Goal: Navigation & Orientation: Find specific page/section

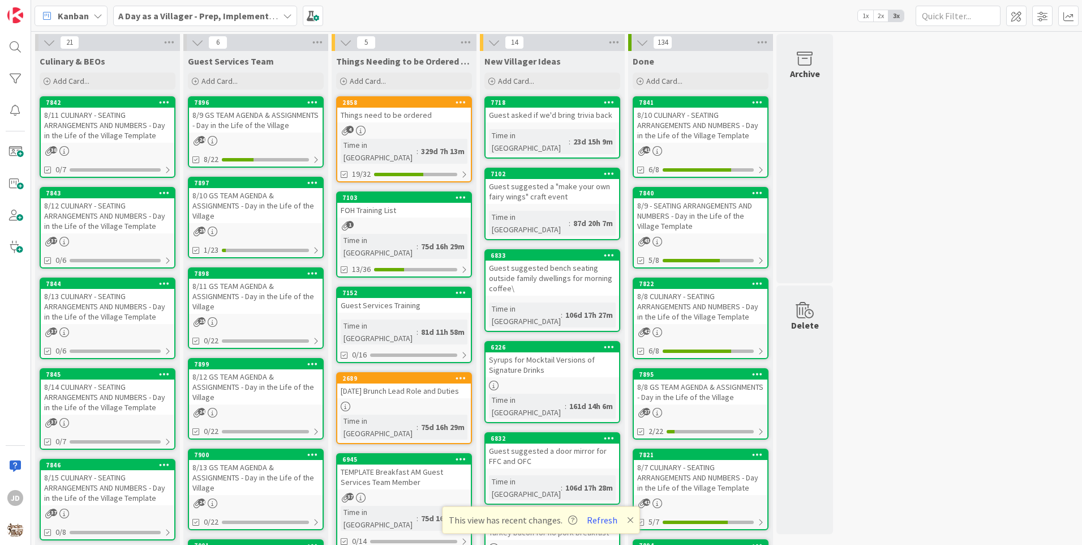
click at [120, 122] on div "8/11 CULINARY - SEATING ARRANGEMENTS AND NUMBERS - Day in the Life of the Villa…" at bounding box center [108, 125] width 134 height 35
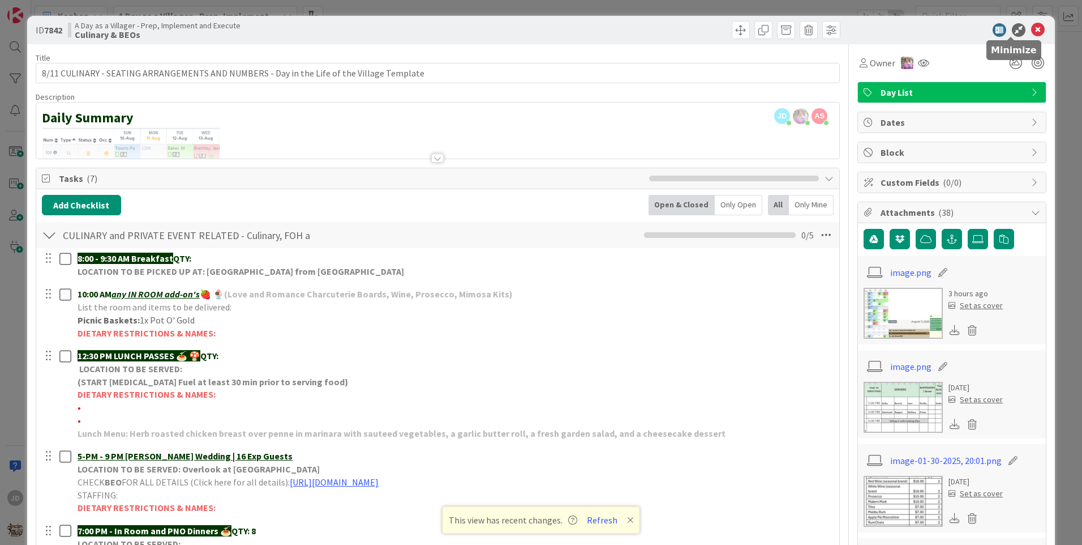
click at [1031, 29] on icon at bounding box center [1038, 30] width 14 height 14
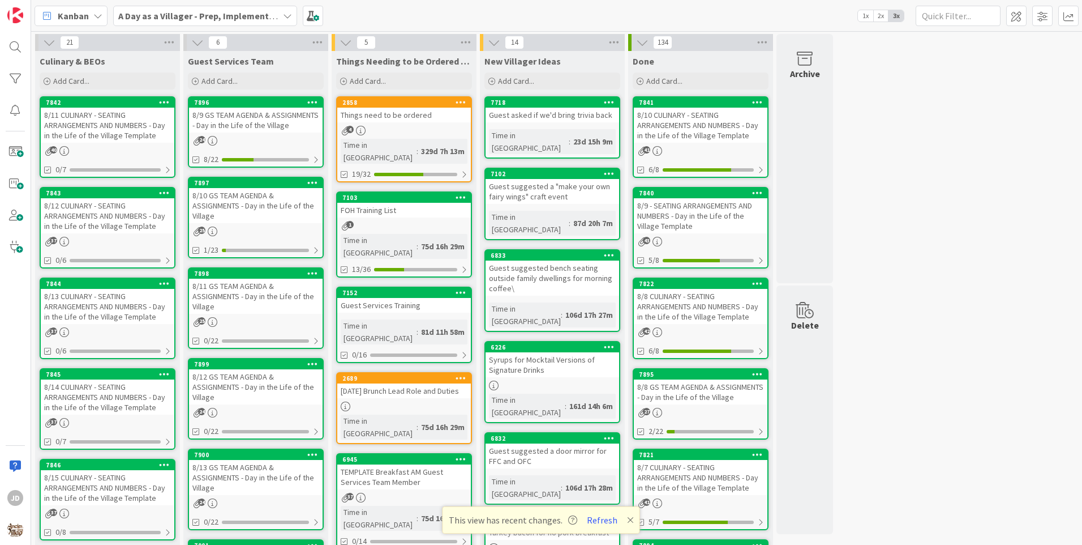
click at [258, 285] on div "8/11 GS TEAM AGENDA & ASSIGNMENTS - Day in the Life of the Village" at bounding box center [256, 296] width 134 height 35
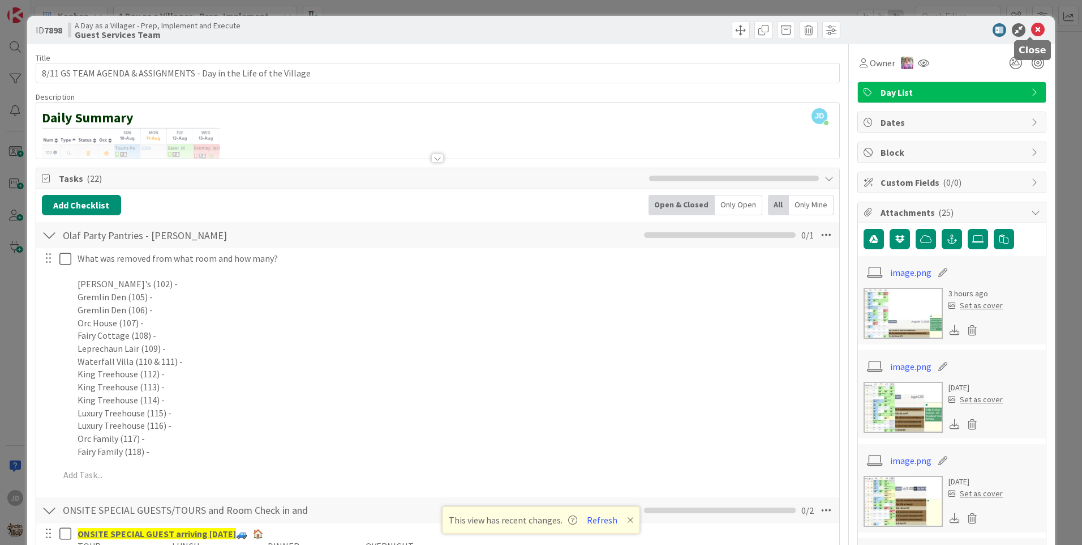
click at [1031, 29] on icon at bounding box center [1038, 30] width 14 height 14
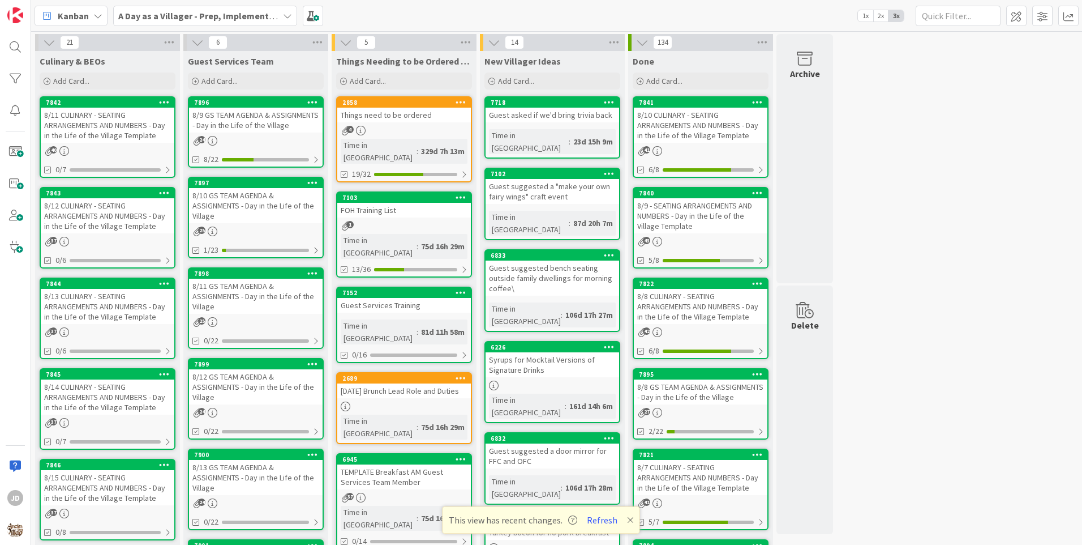
scroll to position [170, 0]
